Goal: Task Accomplishment & Management: Manage account settings

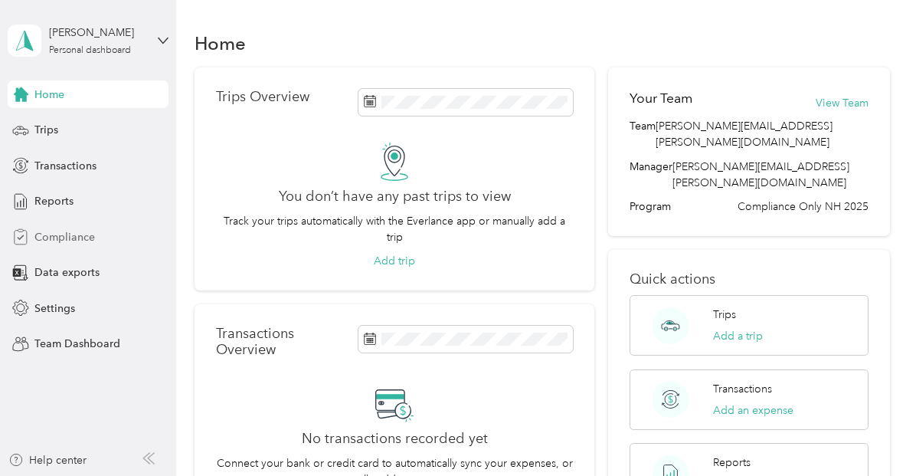
click at [77, 234] on span "Compliance" at bounding box center [64, 237] width 61 height 16
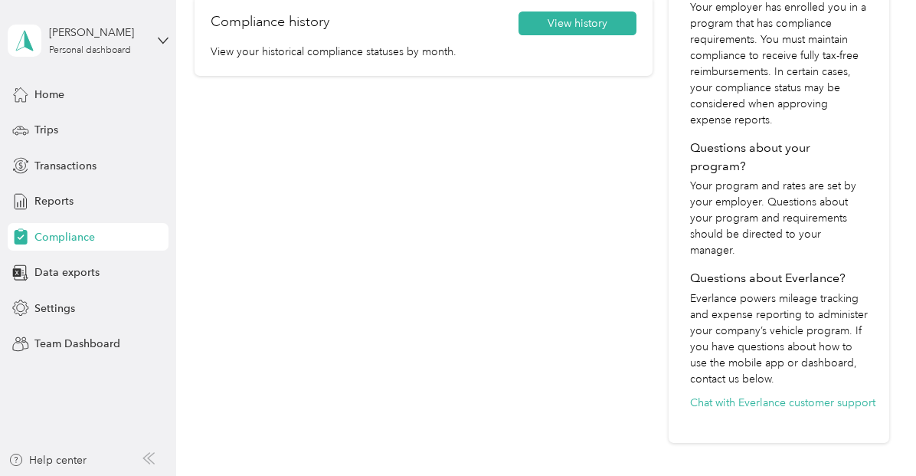
scroll to position [342, 0]
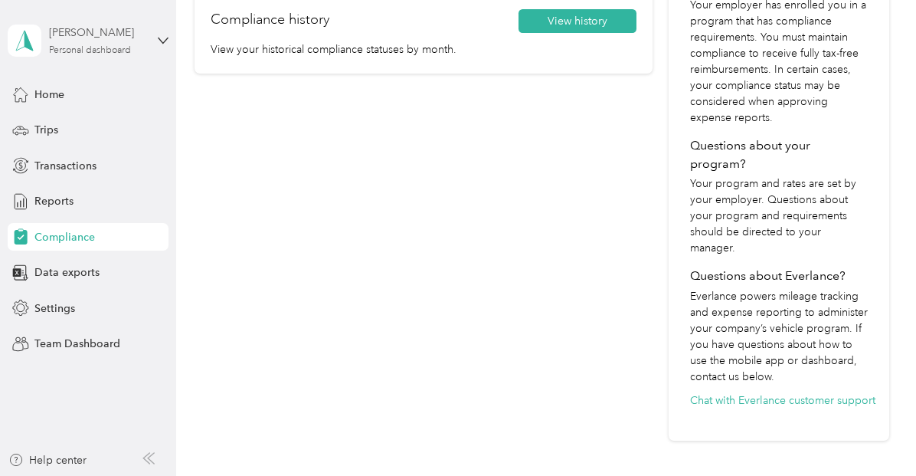
click at [117, 54] on div "Personal dashboard" at bounding box center [90, 50] width 82 height 9
click at [83, 123] on div "Team dashboard" at bounding box center [62, 121] width 82 height 16
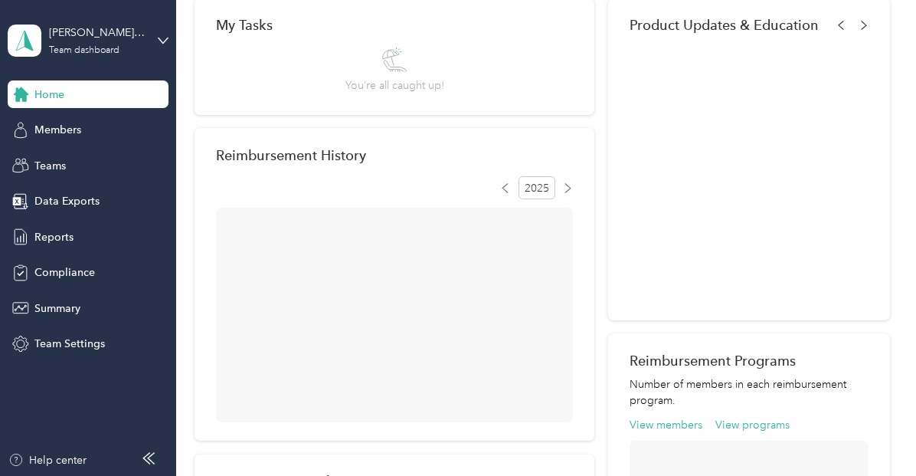
scroll to position [342, 0]
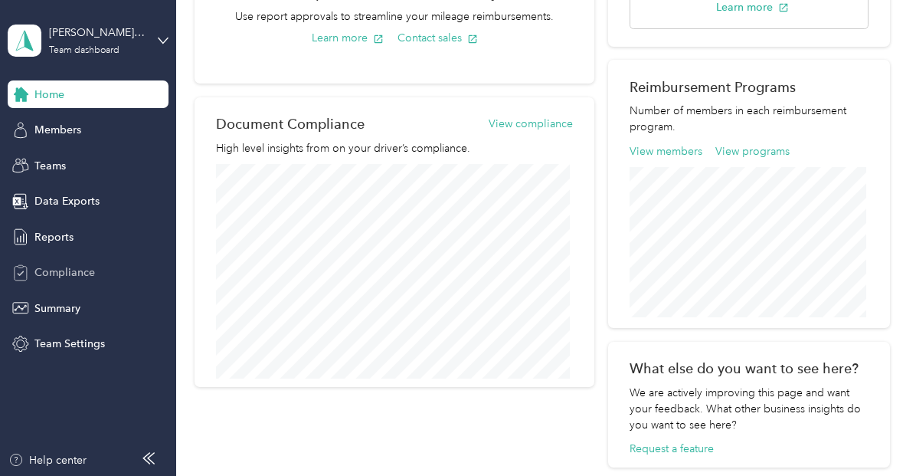
click at [60, 269] on span "Compliance" at bounding box center [64, 272] width 61 height 16
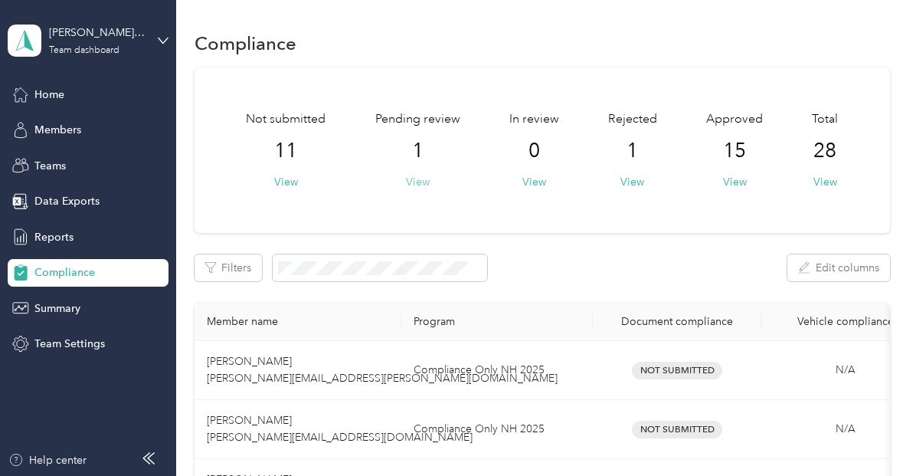
click at [414, 185] on button "View" at bounding box center [418, 182] width 24 height 16
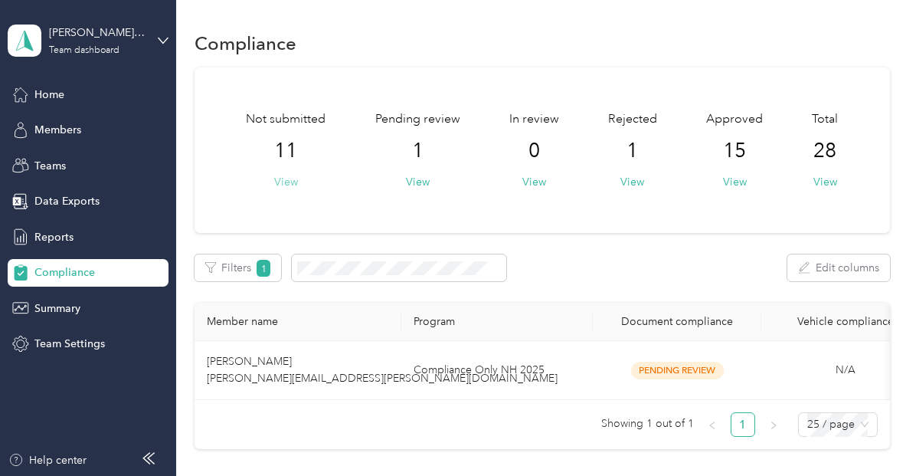
click at [283, 185] on button "View" at bounding box center [286, 182] width 24 height 16
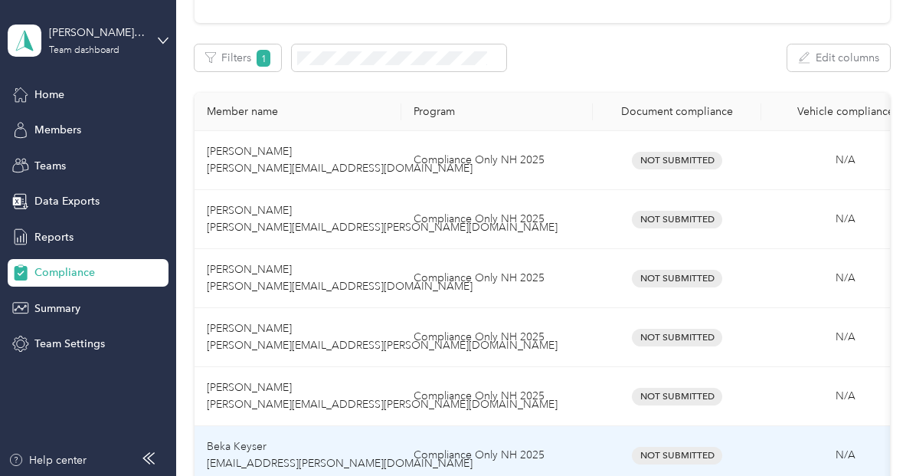
scroll to position [198, 0]
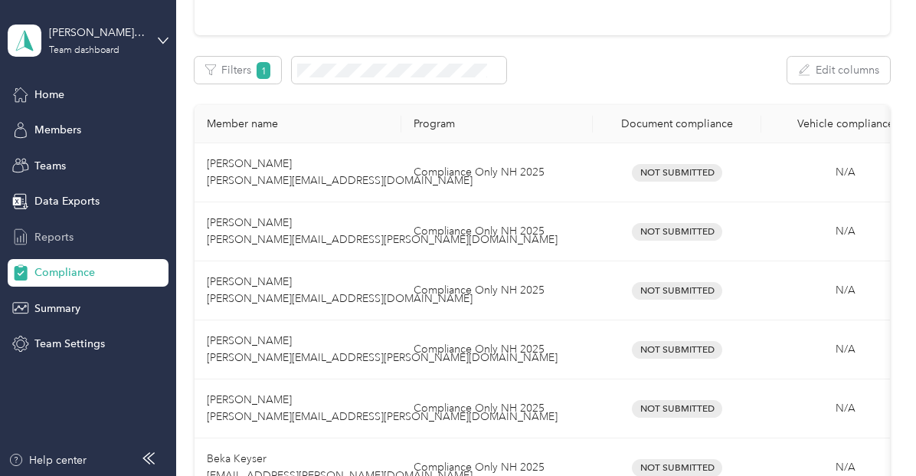
click at [74, 228] on div "Reports" at bounding box center [88, 237] width 161 height 28
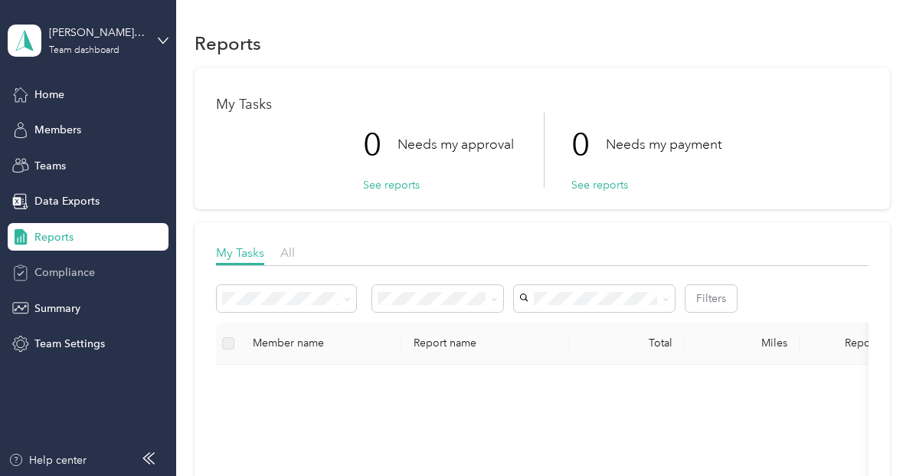
click at [65, 264] on span "Compliance" at bounding box center [64, 272] width 61 height 16
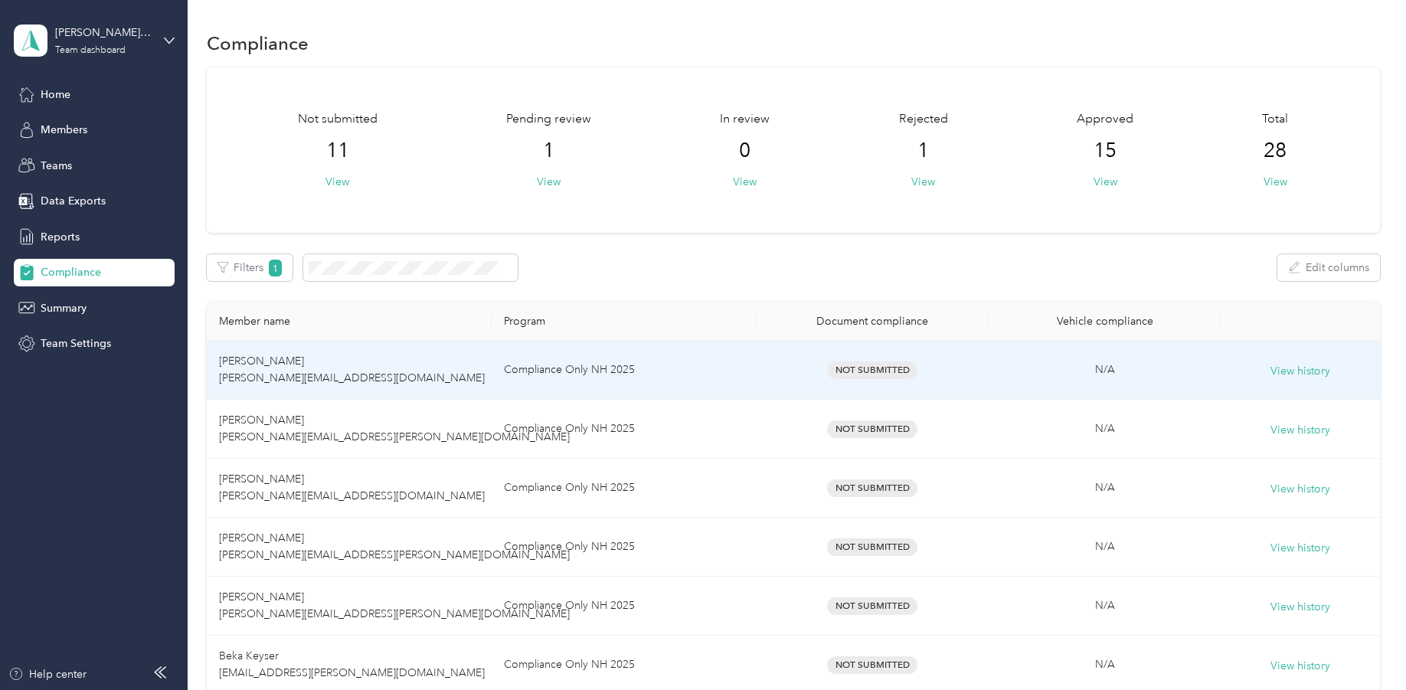
scroll to position [1, 0]
